Goal: Task Accomplishment & Management: Complete application form

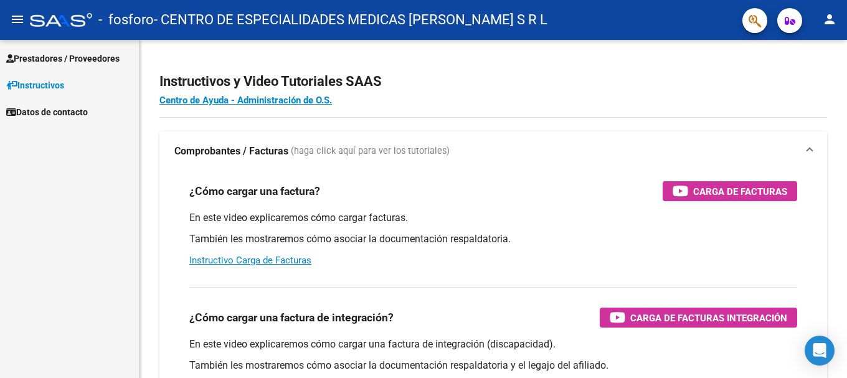
click at [62, 60] on span "Prestadores / Proveedores" at bounding box center [62, 59] width 113 height 14
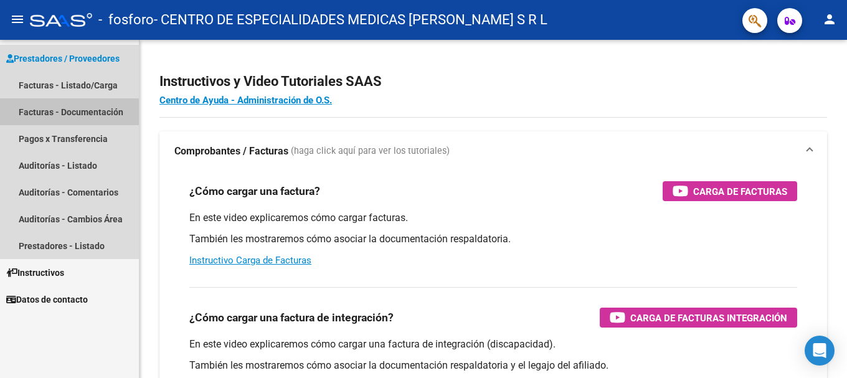
click at [69, 115] on link "Facturas - Documentación" at bounding box center [69, 111] width 139 height 27
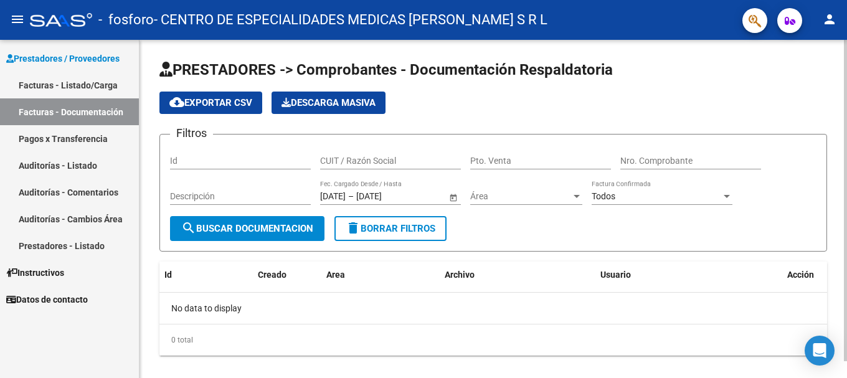
click at [217, 164] on input "Id" at bounding box center [240, 161] width 141 height 11
click at [493, 194] on span "Área" at bounding box center [520, 196] width 101 height 11
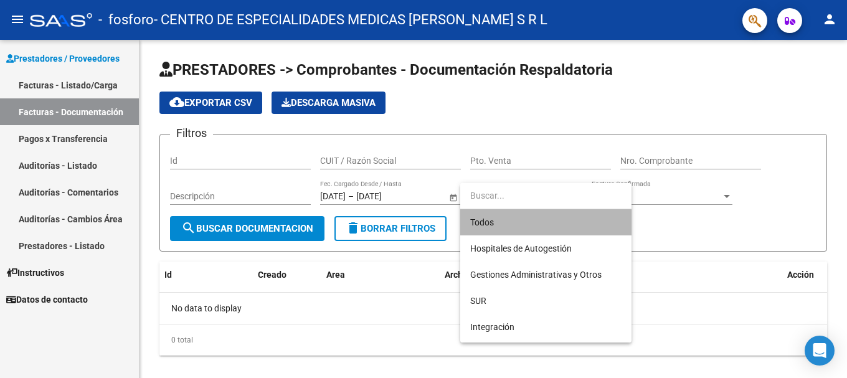
click at [516, 220] on span "Todos" at bounding box center [545, 222] width 151 height 26
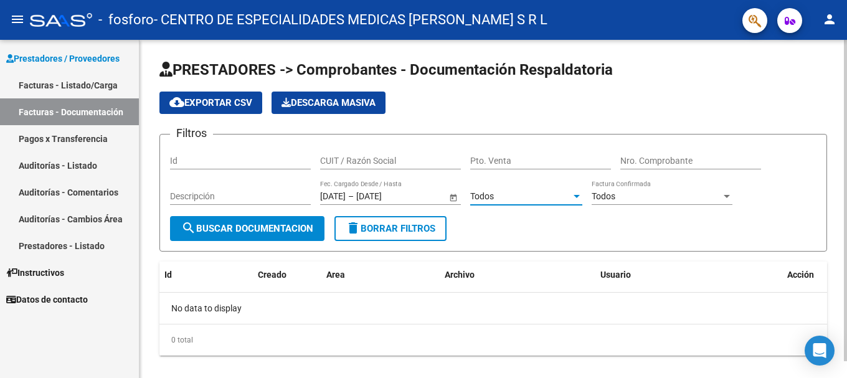
click at [655, 191] on div "Todos Factura Confirmada" at bounding box center [662, 192] width 141 height 25
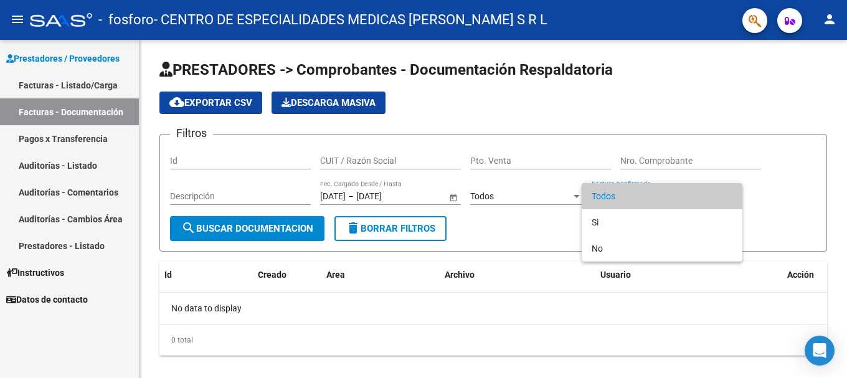
click at [780, 217] on div at bounding box center [423, 189] width 847 height 378
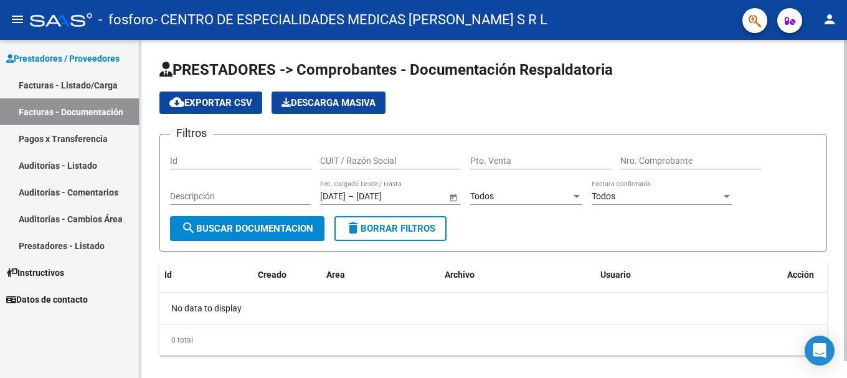
click at [731, 196] on div at bounding box center [726, 196] width 11 height 10
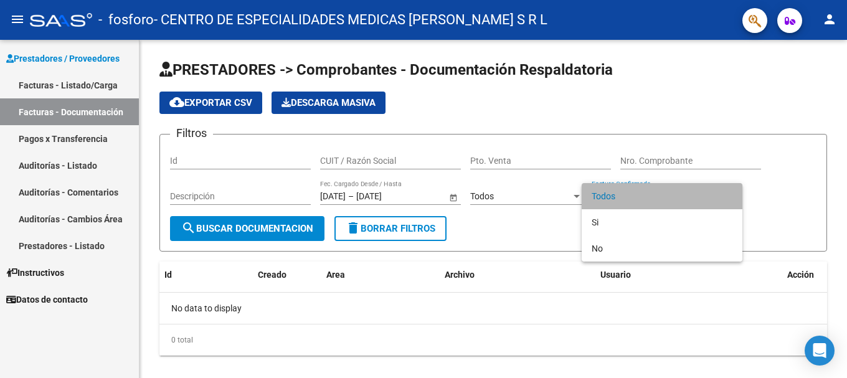
click at [727, 197] on span "Todos" at bounding box center [662, 196] width 141 height 26
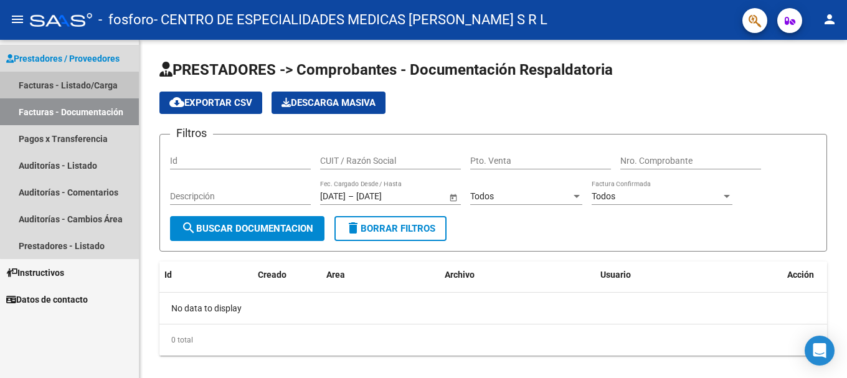
click at [70, 87] on link "Facturas - Listado/Carga" at bounding box center [69, 85] width 139 height 27
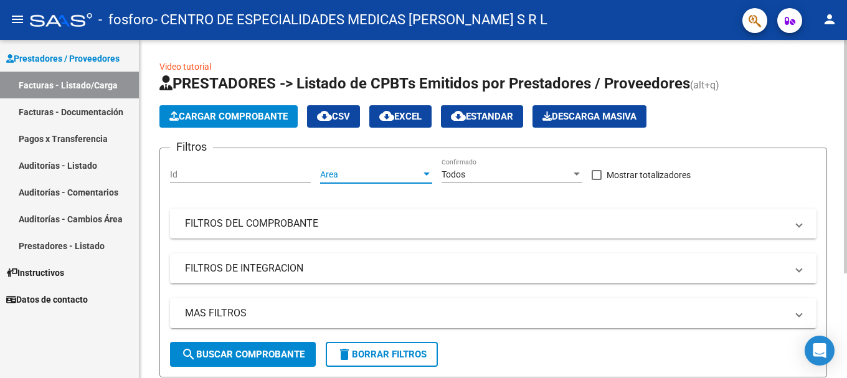
click at [419, 176] on span "Area" at bounding box center [370, 174] width 101 height 11
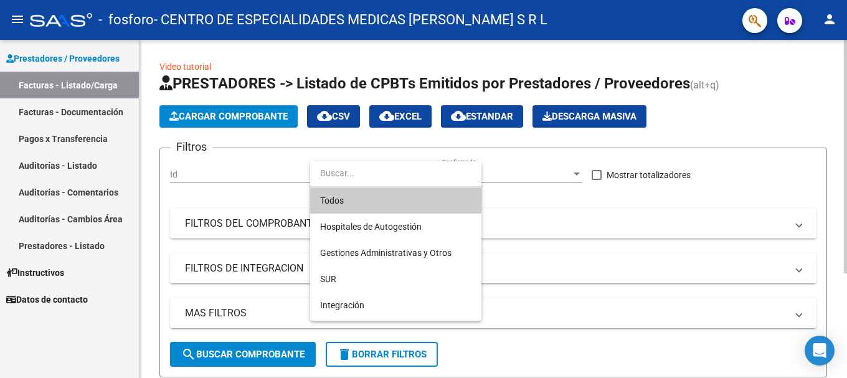
click at [409, 199] on span "Todos" at bounding box center [395, 201] width 151 height 26
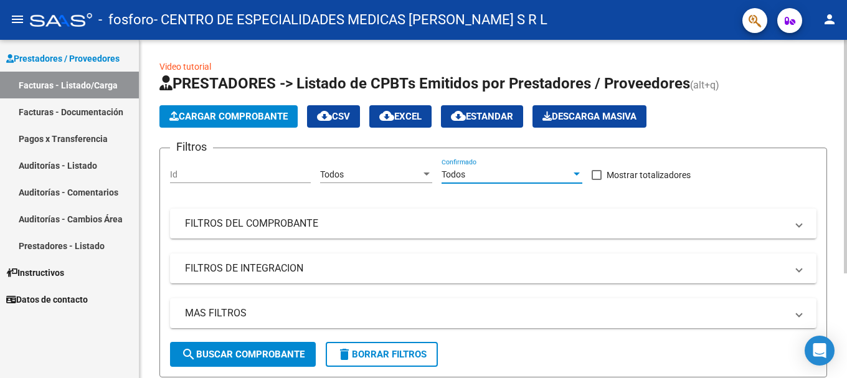
click at [520, 171] on div "Todos" at bounding box center [507, 174] width 130 height 11
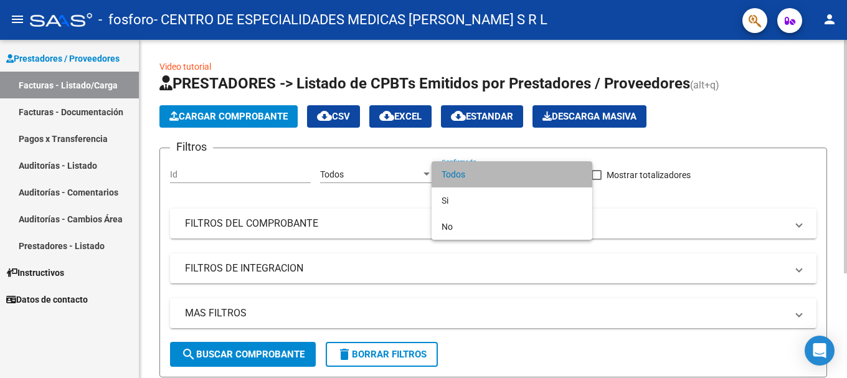
click at [520, 171] on span "Todos" at bounding box center [512, 174] width 141 height 26
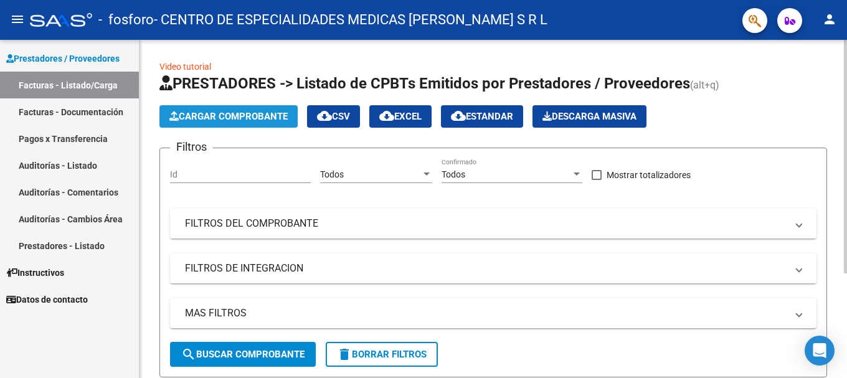
click at [211, 120] on span "Cargar Comprobante" at bounding box center [228, 116] width 118 height 11
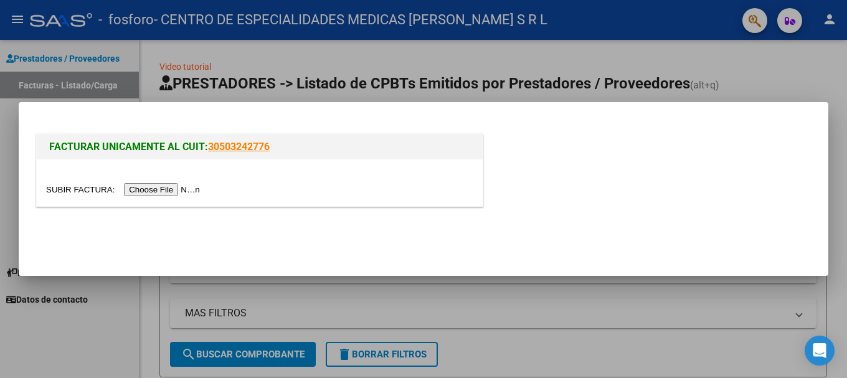
click at [176, 188] on input "file" at bounding box center [125, 189] width 158 height 13
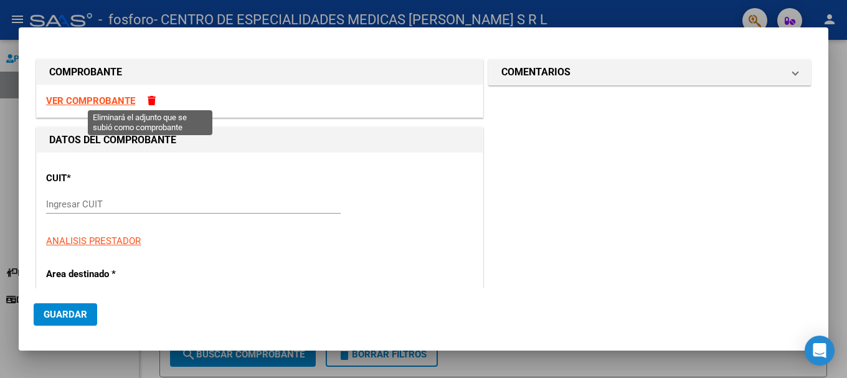
click at [150, 97] on span at bounding box center [152, 100] width 8 height 9
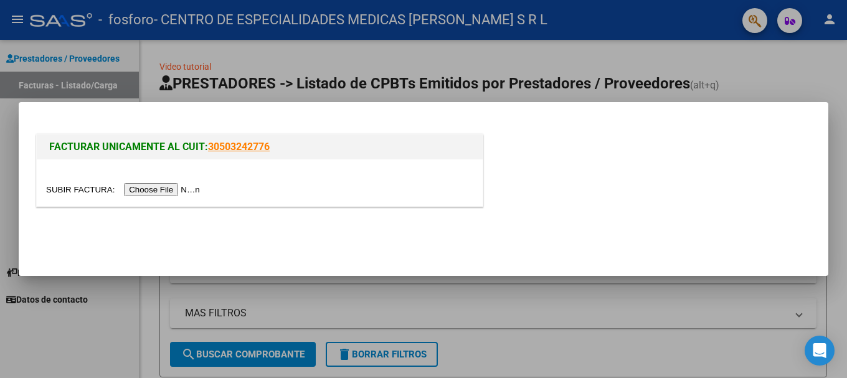
click at [168, 190] on input "file" at bounding box center [125, 189] width 158 height 13
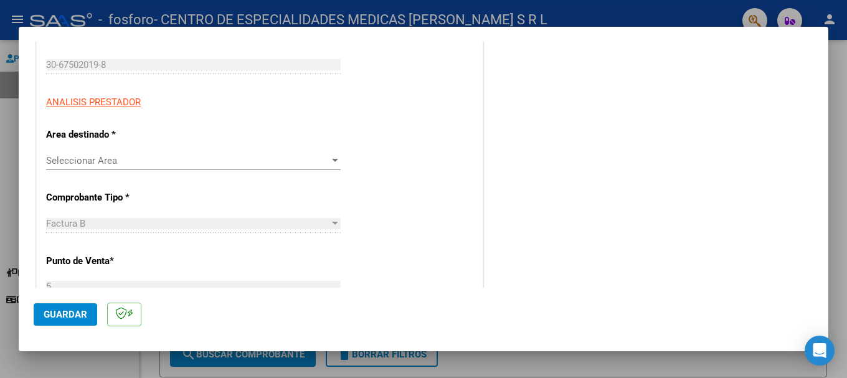
scroll to position [187, 0]
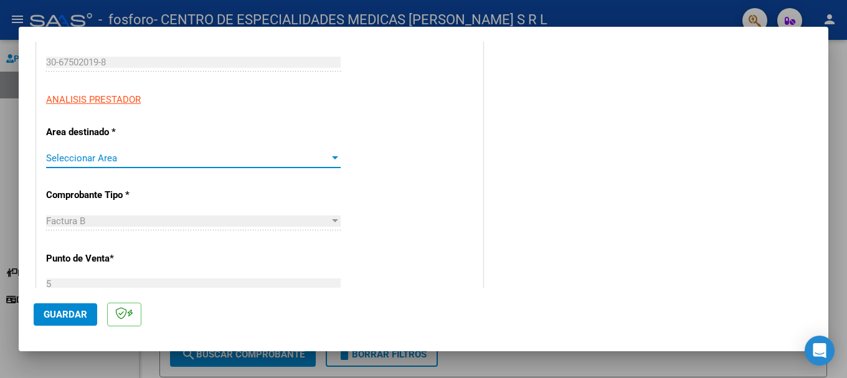
click at [332, 159] on div at bounding box center [335, 157] width 6 height 3
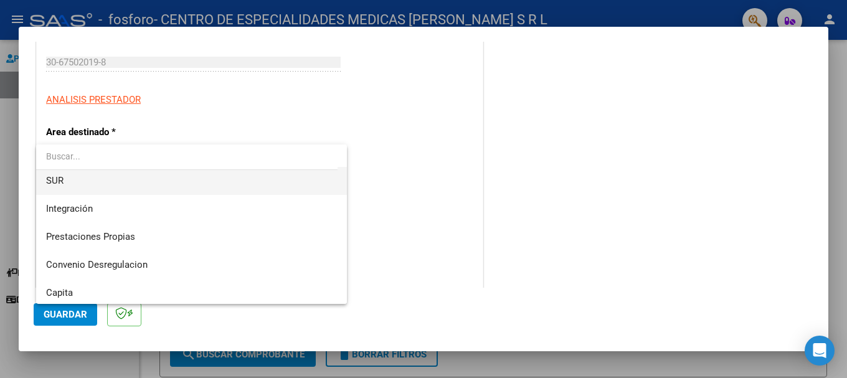
scroll to position [62, 0]
click at [184, 240] on span "Prestaciones Propias" at bounding box center [191, 236] width 291 height 28
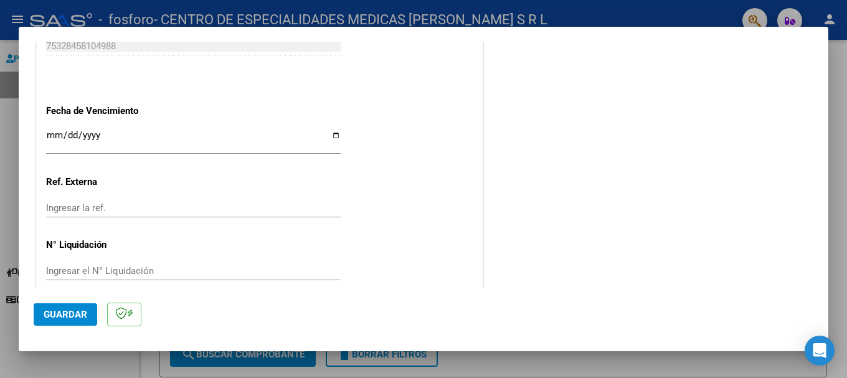
scroll to position [702, 0]
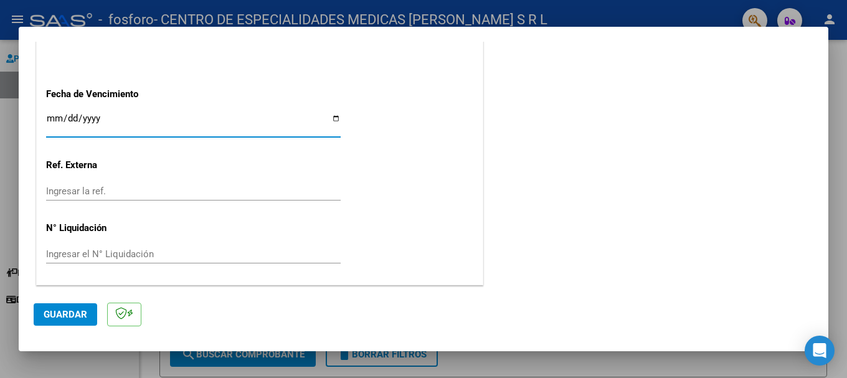
click at [136, 121] on input "Ingresar la fecha" at bounding box center [193, 123] width 295 height 20
click at [333, 117] on input "Ingresar la fecha" at bounding box center [193, 123] width 295 height 20
type input "[DATE]"
click at [79, 315] on span "Guardar" at bounding box center [66, 314] width 44 height 11
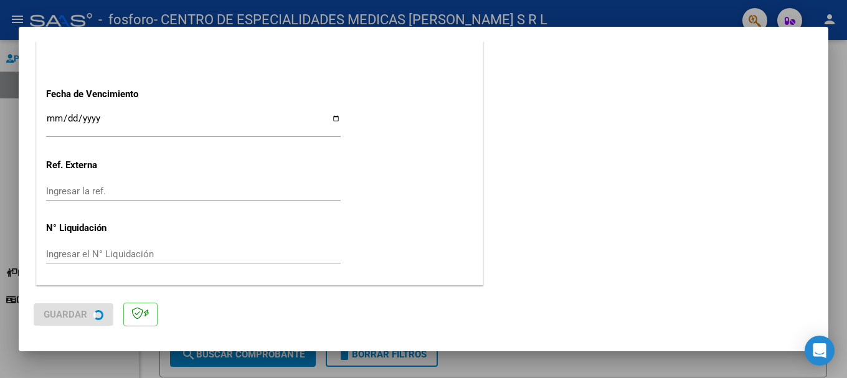
scroll to position [0, 0]
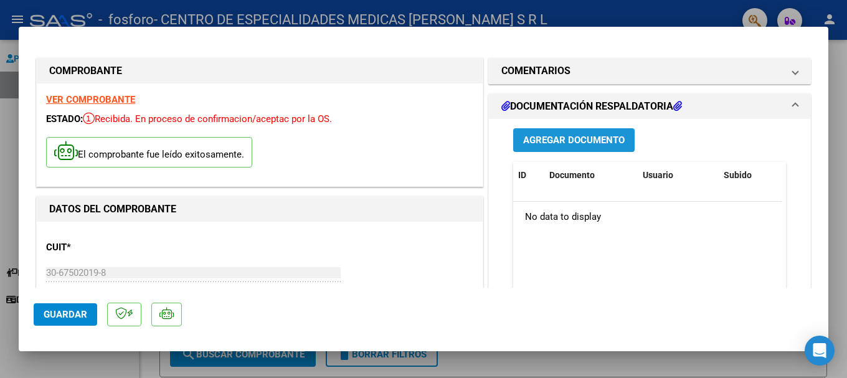
click at [550, 142] on span "Agregar Documento" at bounding box center [574, 140] width 102 height 11
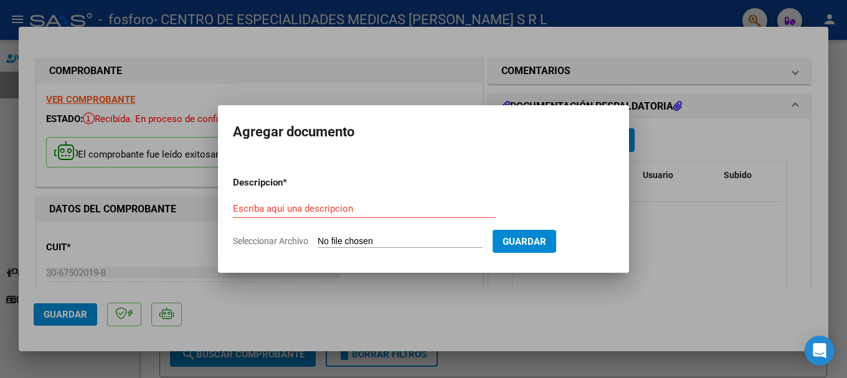
click at [405, 240] on input "Seleccionar Archivo" at bounding box center [400, 242] width 165 height 12
type input "C:\fakepath\20240701_143813_0000.pdf"
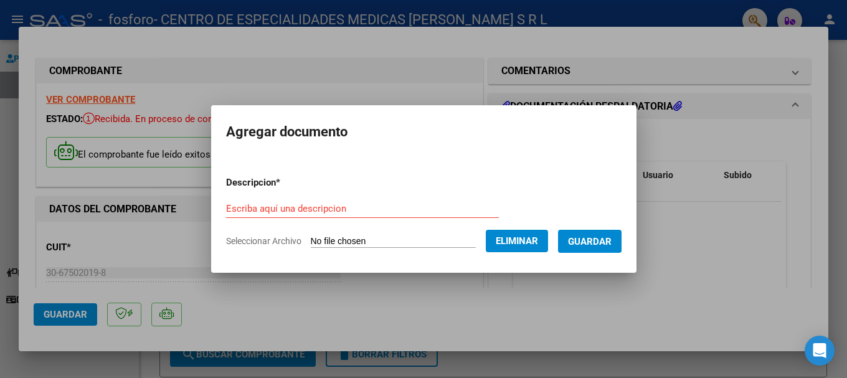
click at [596, 243] on span "Guardar" at bounding box center [590, 241] width 44 height 11
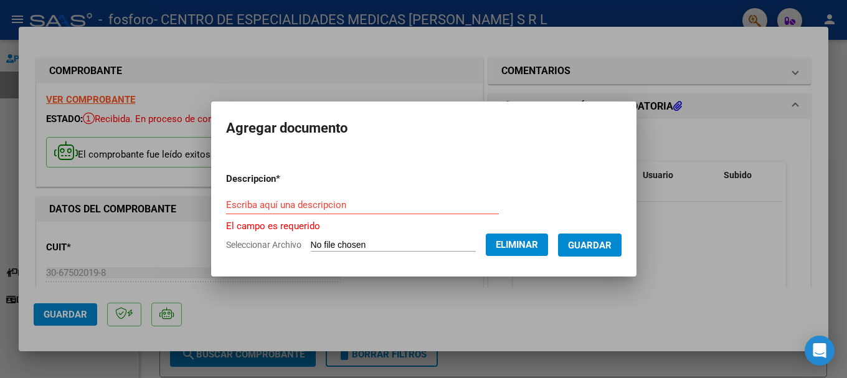
click at [311, 201] on input "Escriba aquí una descripcion" at bounding box center [362, 204] width 273 height 11
type input "F"
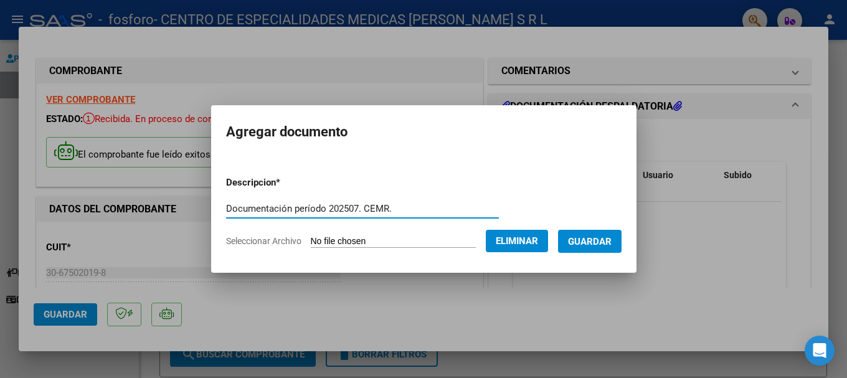
type input "Documentación período 202507. CEMR."
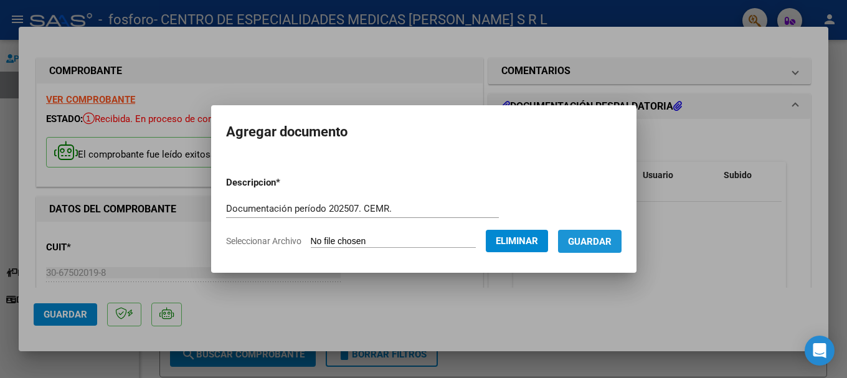
click at [608, 245] on span "Guardar" at bounding box center [590, 241] width 44 height 11
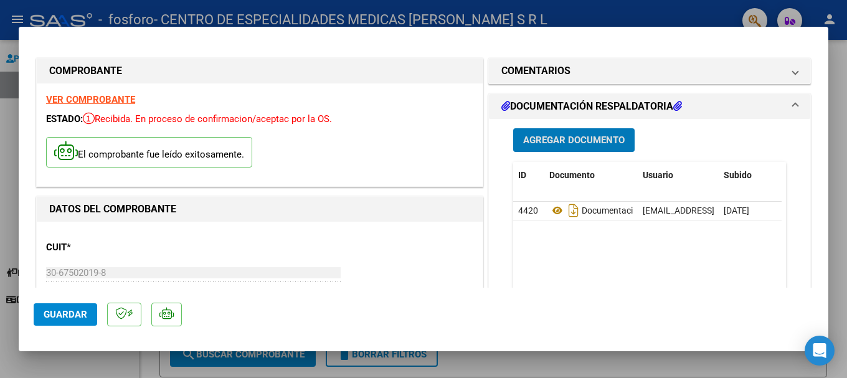
click at [749, 365] on div at bounding box center [423, 189] width 847 height 378
type input "$ 0,00"
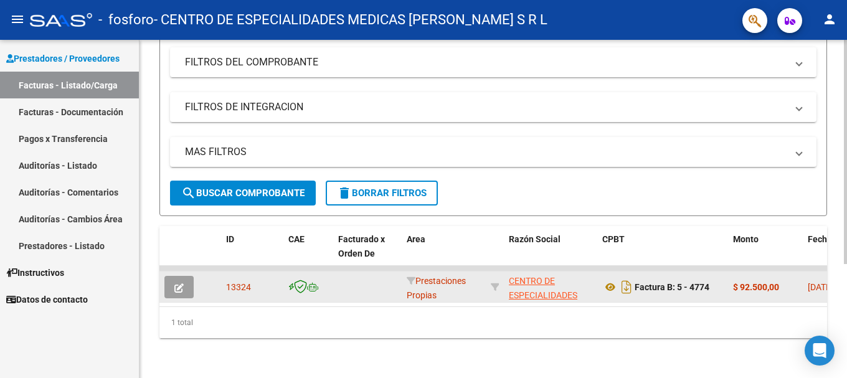
scroll to position [2, 0]
